Goal: Information Seeking & Learning: Find specific fact

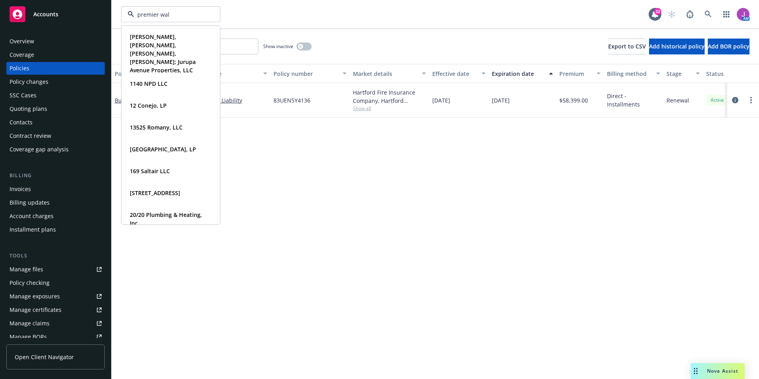
type input "premier wall"
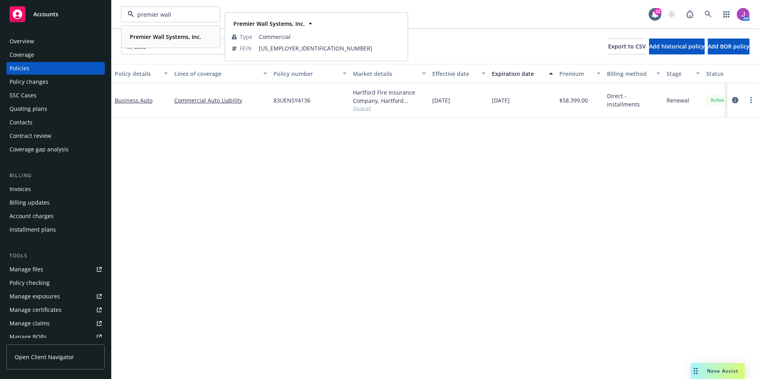
click at [161, 37] on strong "Premier Wall Systems, Inc." at bounding box center [165, 37] width 71 height 8
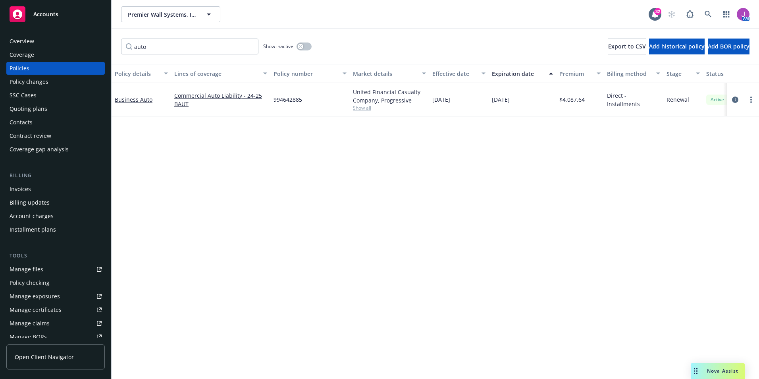
click at [36, 81] on div "Policy changes" at bounding box center [29, 81] width 39 height 13
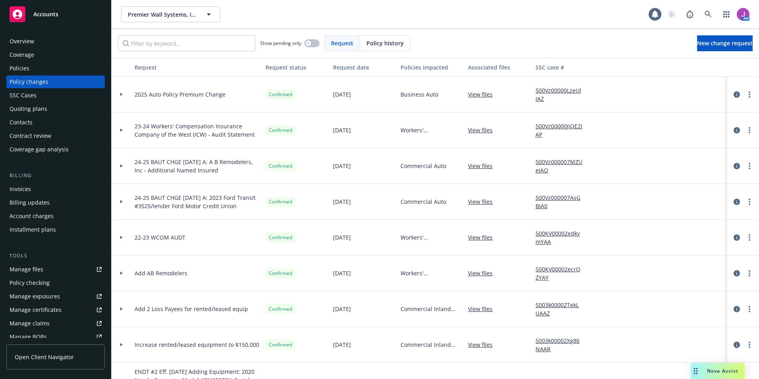
click at [31, 108] on div "Quoting plans" at bounding box center [29, 108] width 38 height 13
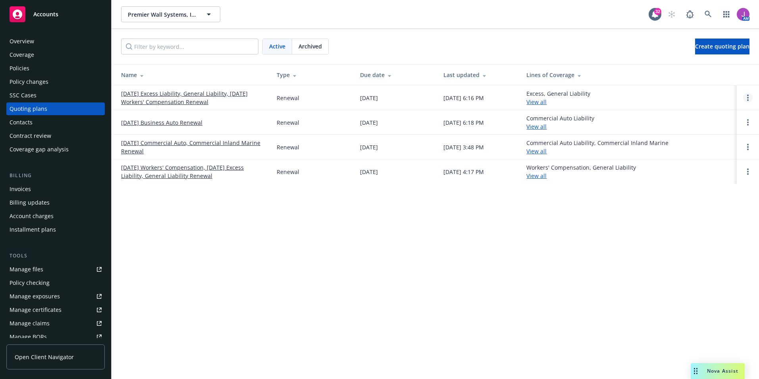
click at [746, 96] on link "Open options" at bounding box center [748, 98] width 10 height 10
click at [698, 42] on span "Copy logging email" at bounding box center [706, 44] width 69 height 8
click at [167, 94] on link "[DATE] Excess Liability, General Liability, [DATE] Workers' Compensation Renewal" at bounding box center [192, 97] width 143 height 17
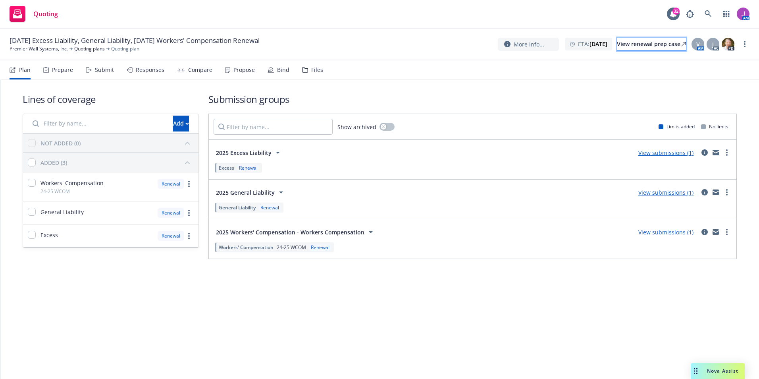
click at [647, 46] on div "View renewal prep case" at bounding box center [651, 44] width 69 height 12
click at [710, 16] on icon at bounding box center [707, 13] width 7 height 7
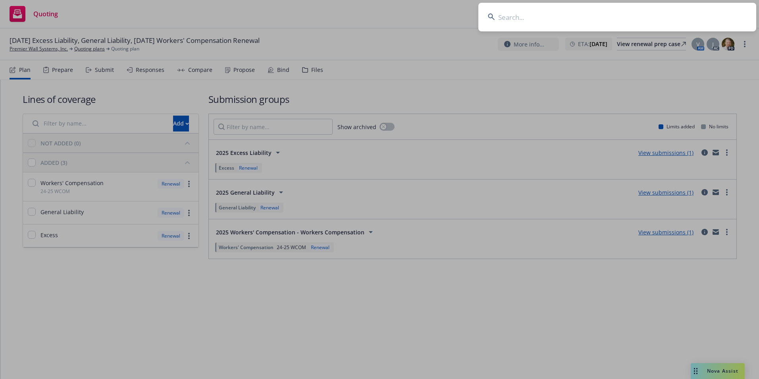
click at [556, 19] on input at bounding box center [617, 17] width 278 height 29
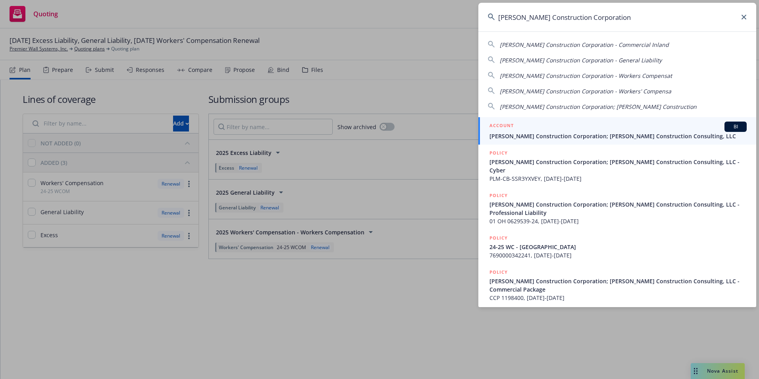
type input "Riehl Construction Corporation"
click at [570, 128] on div "ACCOUNT BI" at bounding box center [617, 126] width 257 height 10
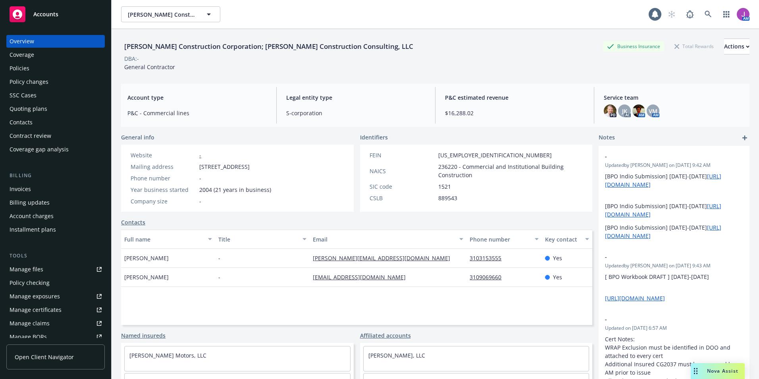
click at [36, 72] on div "Policies" at bounding box center [56, 68] width 92 height 13
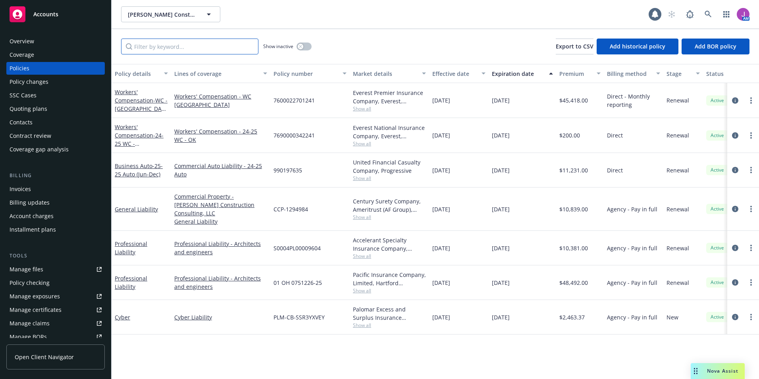
click at [182, 43] on input "Filter by keyword..." at bounding box center [189, 46] width 137 height 16
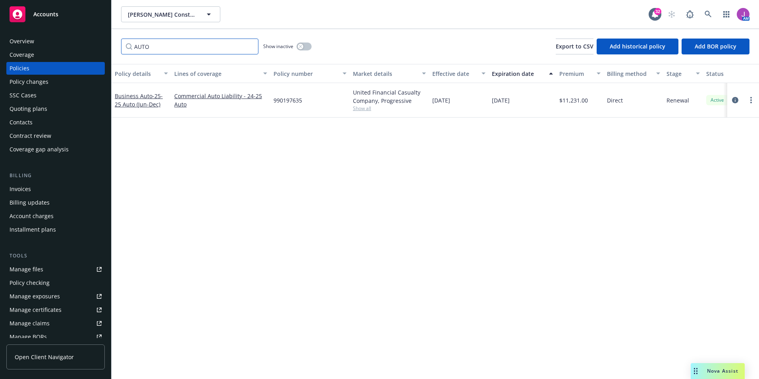
type input "AUTO"
click at [357, 107] on span "Show all" at bounding box center [389, 108] width 73 height 7
click at [470, 154] on div "Policy details Lines of coverage Policy number Market details Effective date Ex…" at bounding box center [435, 221] width 647 height 315
click at [547, 181] on div "Policy details Lines of coverage Policy number Market details Effective date Ex…" at bounding box center [435, 221] width 647 height 315
drag, startPoint x: 660, startPoint y: 219, endPoint x: 653, endPoint y: 185, distance: 35.6
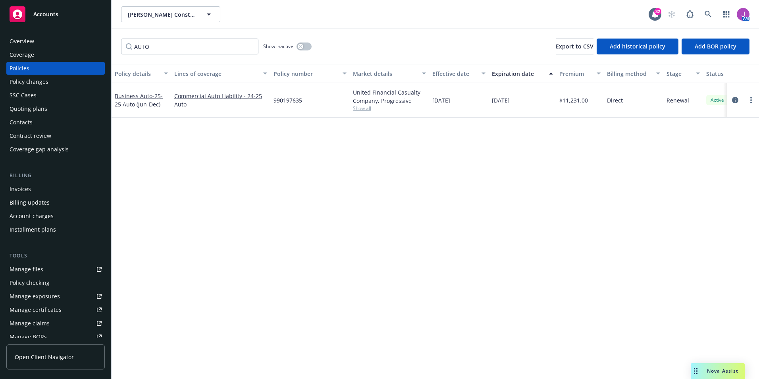
click at [660, 219] on div "Policy details Lines of coverage Policy number Market details Effective date Ex…" at bounding box center [435, 221] width 647 height 315
click at [310, 150] on div "Policy details Lines of coverage Policy number Market details Effective date Ex…" at bounding box center [435, 221] width 647 height 315
drag, startPoint x: 269, startPoint y: 98, endPoint x: 306, endPoint y: 104, distance: 36.6
click at [306, 104] on div "Business Auto - 25-25 Auto (Jun-Dec) Commercial Auto Liability - 24-25 Auto 990…" at bounding box center [495, 100] width 766 height 35
drag, startPoint x: 306, startPoint y: 104, endPoint x: 265, endPoint y: 116, distance: 42.8
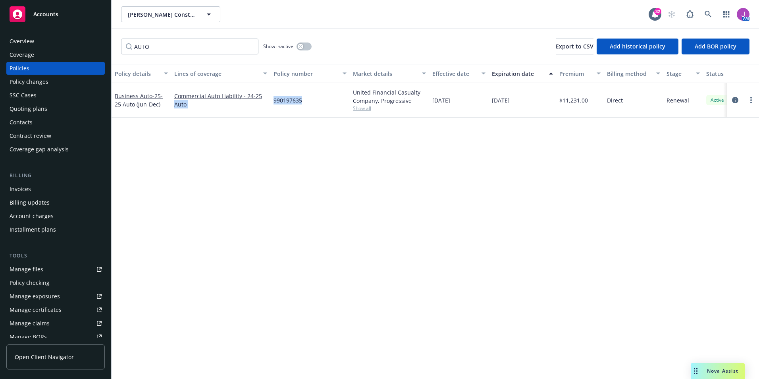
click at [265, 118] on div "Policy details Lines of coverage Policy number Market details Effective date Ex…" at bounding box center [435, 221] width 647 height 315
click at [271, 100] on div "990197635" at bounding box center [309, 100] width 79 height 35
drag, startPoint x: 272, startPoint y: 101, endPoint x: 324, endPoint y: 102, distance: 51.6
click at [323, 102] on div "990197635" at bounding box center [309, 100] width 79 height 35
copy span "990197635"
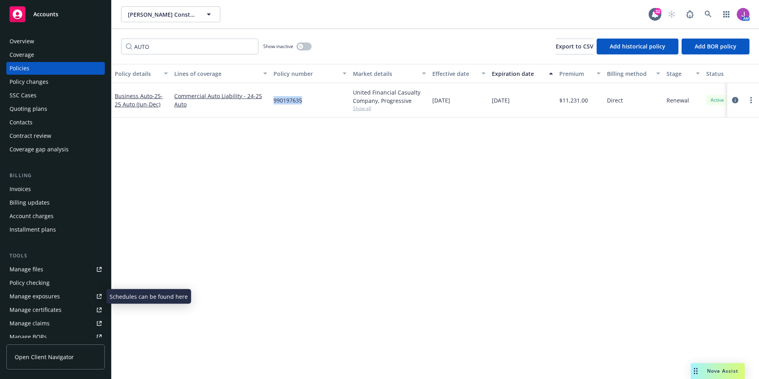
click at [25, 296] on div "Manage exposures" at bounding box center [35, 296] width 50 height 13
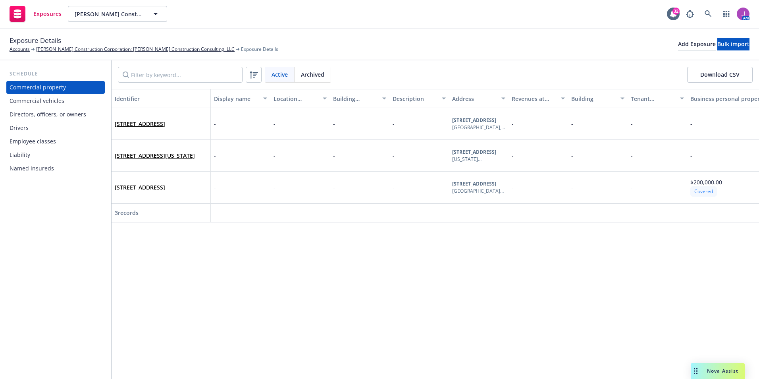
click at [30, 102] on div "Commercial vehicles" at bounding box center [37, 100] width 55 height 13
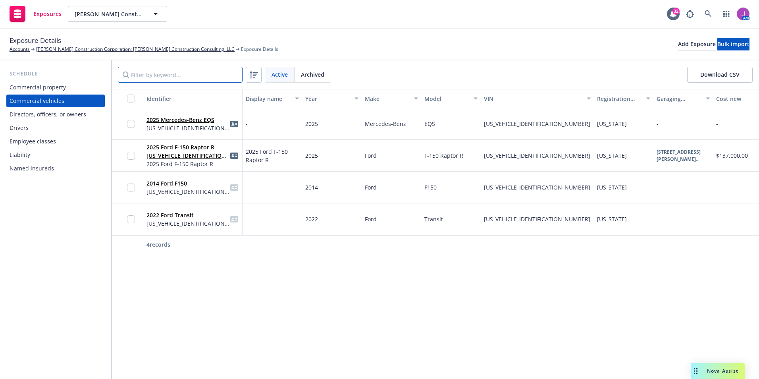
click at [167, 73] on input "Filter by keyword..." at bounding box center [180, 75] width 125 height 16
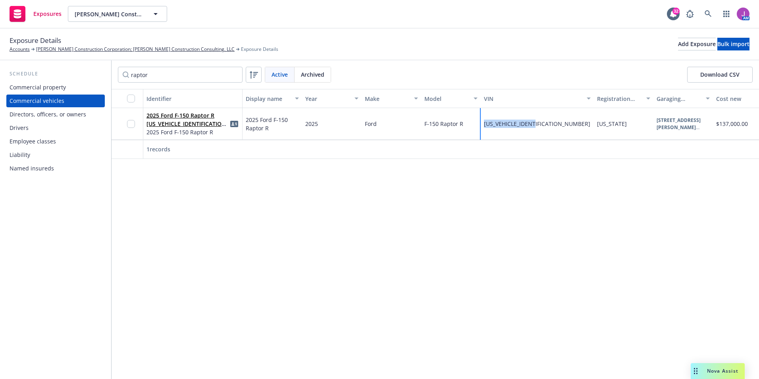
drag, startPoint x: 484, startPoint y: 123, endPoint x: 554, endPoint y: 124, distance: 70.2
click at [554, 124] on div "1FTFW1RJ0SFA30867" at bounding box center [537, 124] width 113 height 32
copy span "1FTFW1RJ0SFA30867"
drag, startPoint x: 365, startPoint y: 243, endPoint x: 171, endPoint y: 84, distance: 250.7
click at [361, 231] on div "Identifier Display name Year Make Model VIN Registration state Garaging address…" at bounding box center [435, 234] width 647 height 290
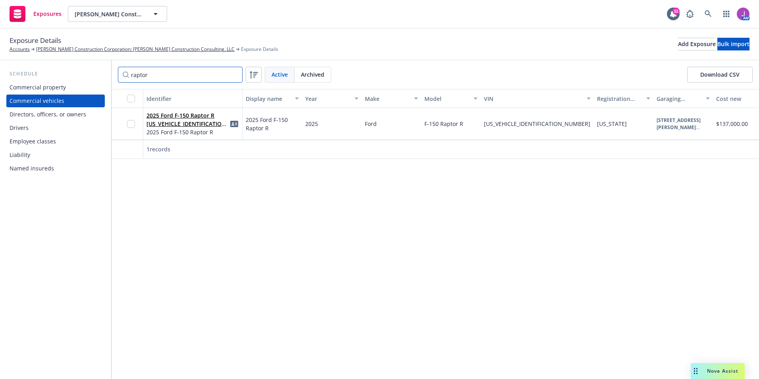
drag, startPoint x: 160, startPoint y: 72, endPoint x: 94, endPoint y: 70, distance: 65.1
click at [99, 73] on div "Schedule Commercial property Commercial vehicles Directors, officers, or owners…" at bounding box center [379, 219] width 759 height 318
type input "\"
type input "2014"
